Goal: Find specific fact: Find specific fact

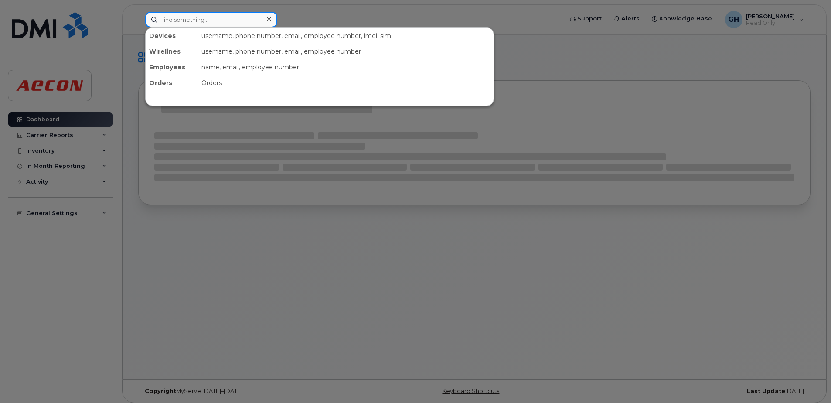
click at [245, 24] on input at bounding box center [211, 20] width 132 height 16
paste input "[PHONE_NUMBER]"
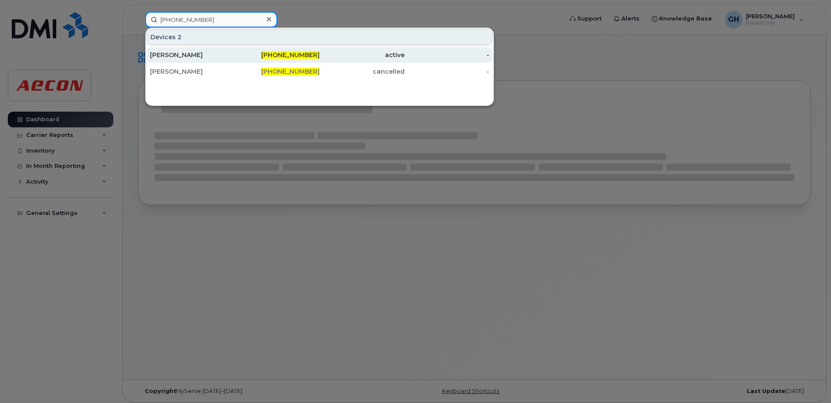
type input "[PHONE_NUMBER]"
click at [225, 52] on div "[PERSON_NAME]" at bounding box center [192, 55] width 85 height 9
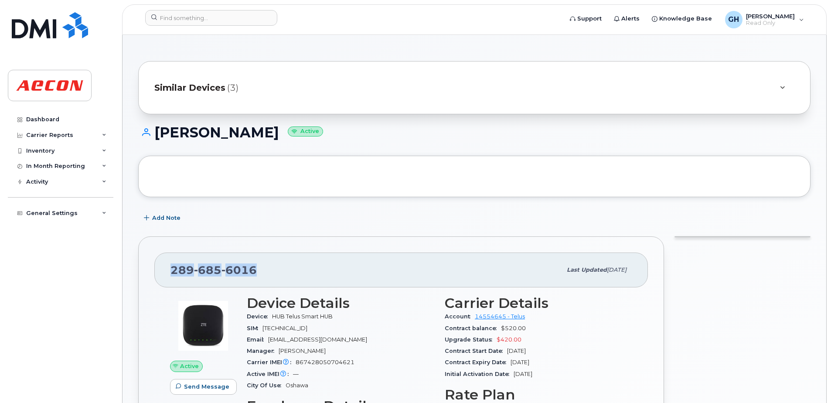
drag, startPoint x: 252, startPoint y: 274, endPoint x: 159, endPoint y: 276, distance: 93.3
click at [159, 276] on div "[PHONE_NUMBER] Last updated [DATE]" at bounding box center [401, 269] width 494 height 35
click at [264, 301] on h3 "Device Details" at bounding box center [340, 303] width 187 height 16
